Goal: Task Accomplishment & Management: Use online tool/utility

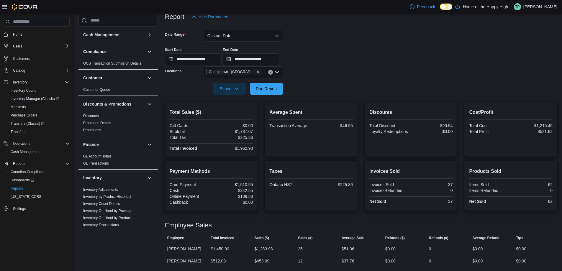
scroll to position [321, 0]
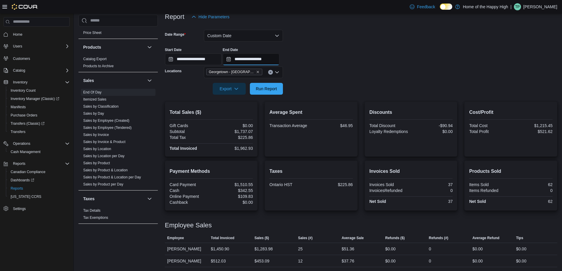
click at [267, 61] on input "**********" at bounding box center [251, 59] width 57 height 12
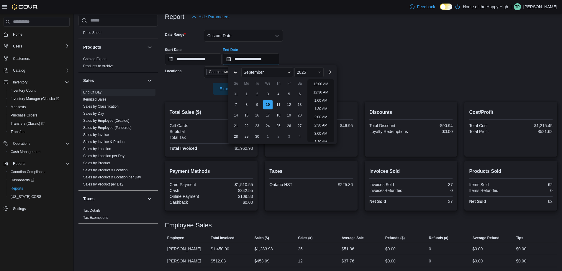
scroll to position [299, 0]
click at [316, 84] on li "6:00 PM" at bounding box center [321, 82] width 18 height 7
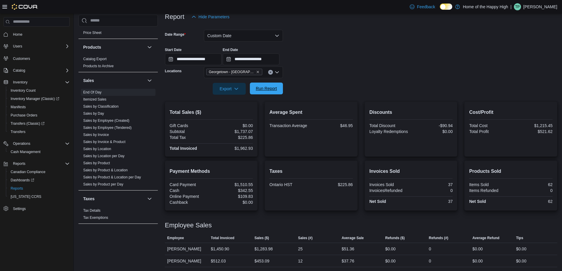
click at [270, 93] on span "Run Report" at bounding box center [267, 89] width 26 height 12
click at [276, 90] on span "Run Report" at bounding box center [266, 89] width 21 height 6
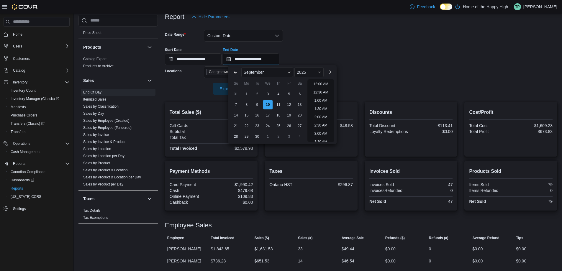
click at [264, 59] on input "**********" at bounding box center [251, 59] width 57 height 12
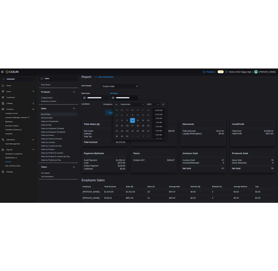
scroll to position [316, 0]
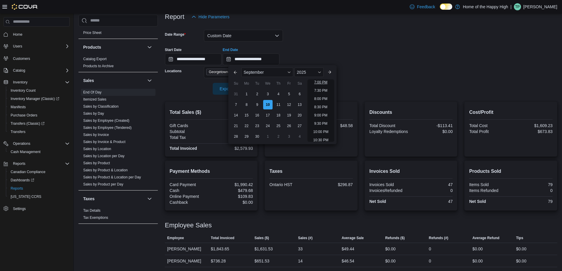
click at [328, 82] on li "7:00 PM" at bounding box center [321, 82] width 18 height 7
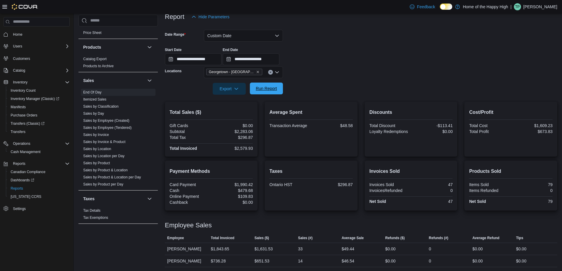
click at [274, 89] on span "Run Report" at bounding box center [266, 89] width 21 height 6
click at [272, 87] on span "Run Report" at bounding box center [266, 89] width 21 height 6
click at [32, 124] on span "Transfers (Classic)" at bounding box center [28, 123] width 34 height 5
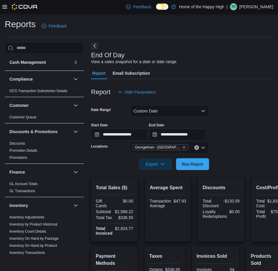
click at [7, 5] on icon at bounding box center [4, 7] width 5 height 4
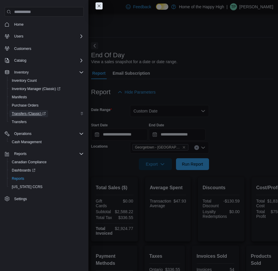
click at [37, 114] on span "Transfers (Classic)" at bounding box center [29, 113] width 34 height 5
click at [46, 85] on link "Inventory Manager (Classic)" at bounding box center [46, 89] width 79 height 8
click at [39, 89] on span "Inventory Manager (Classic)" at bounding box center [36, 88] width 49 height 5
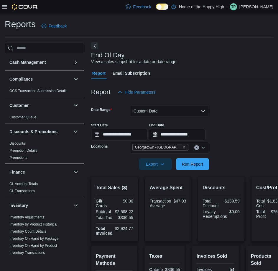
click at [210, 85] on div at bounding box center [182, 82] width 182 height 7
click at [198, 161] on span "Run Report" at bounding box center [192, 164] width 21 height 6
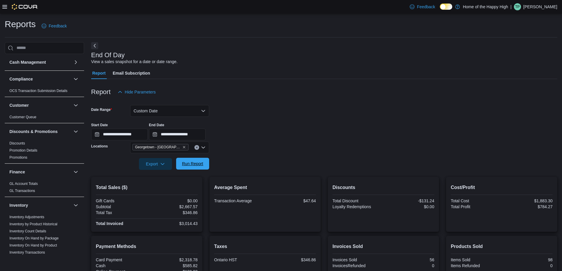
click at [194, 162] on span "Run Report" at bounding box center [192, 164] width 21 height 6
click at [204, 136] on input "**********" at bounding box center [177, 135] width 57 height 12
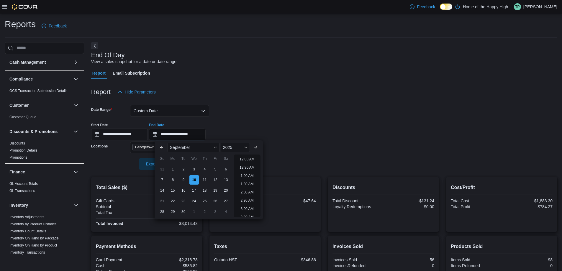
scroll to position [332, 0]
click at [242, 157] on li "8:00 PM" at bounding box center [247, 157] width 18 height 7
type input "**********"
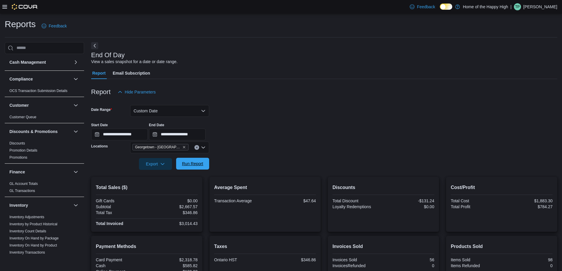
click at [194, 161] on span "Run Report" at bounding box center [192, 164] width 21 height 6
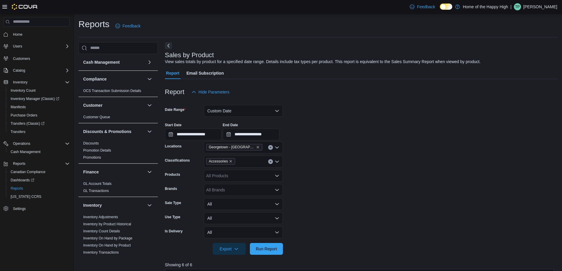
scroll to position [89, 0]
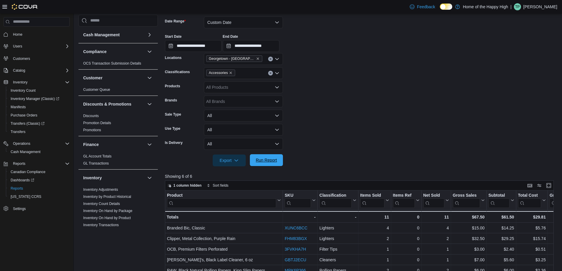
click at [278, 156] on span "Run Report" at bounding box center [267, 160] width 26 height 12
click at [280, 43] on input "**********" at bounding box center [251, 46] width 57 height 12
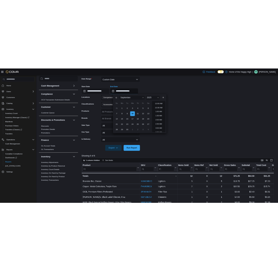
scroll to position [316, 0]
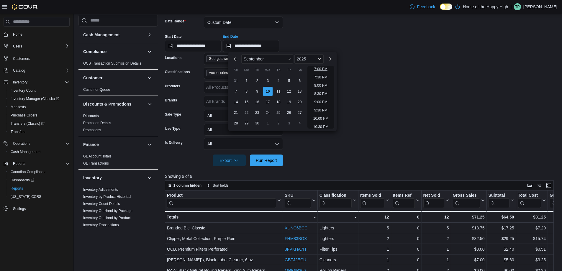
click at [328, 68] on li "7:00 PM" at bounding box center [321, 69] width 18 height 7
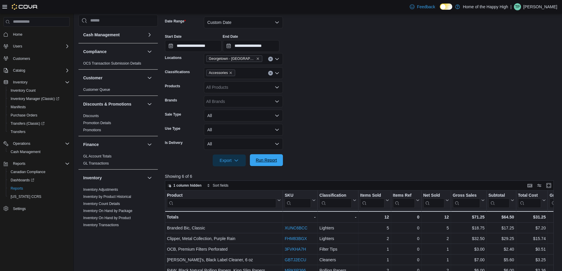
click at [265, 161] on span "Run Report" at bounding box center [266, 160] width 21 height 6
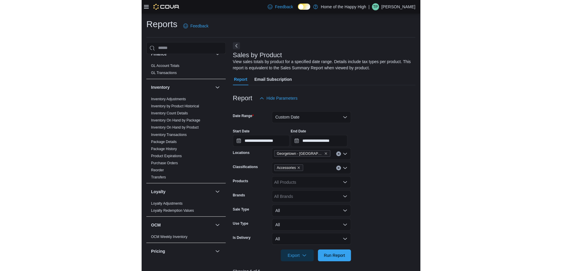
scroll to position [177, 0]
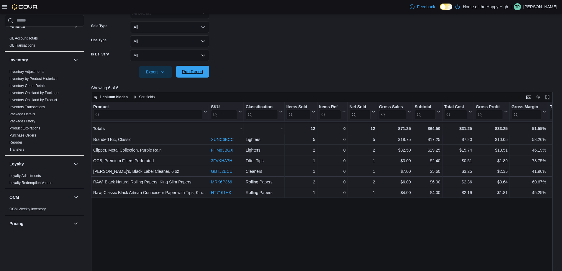
click at [200, 76] on span "Run Report" at bounding box center [193, 72] width 26 height 12
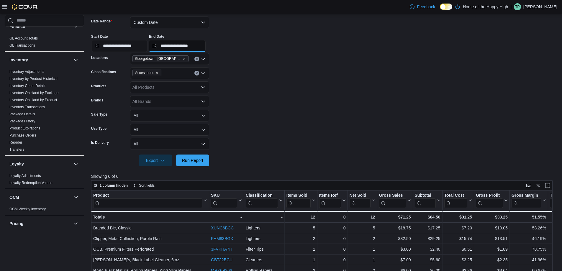
click at [197, 50] on input "**********" at bounding box center [177, 46] width 57 height 12
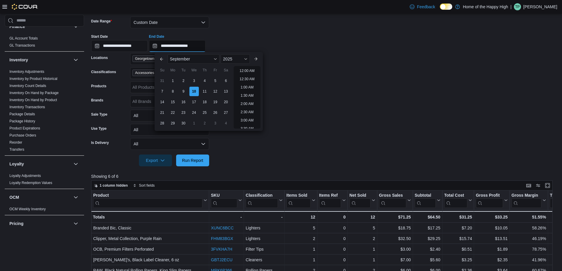
scroll to position [332, 0]
click at [243, 70] on li "8:00 PM" at bounding box center [247, 69] width 18 height 7
type input "**********"
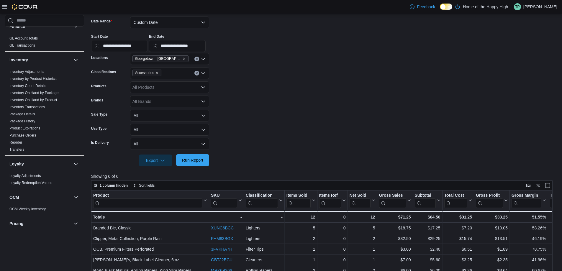
click at [202, 158] on span "Run Report" at bounding box center [192, 160] width 21 height 6
